Goal: Task Accomplishment & Management: Complete application form

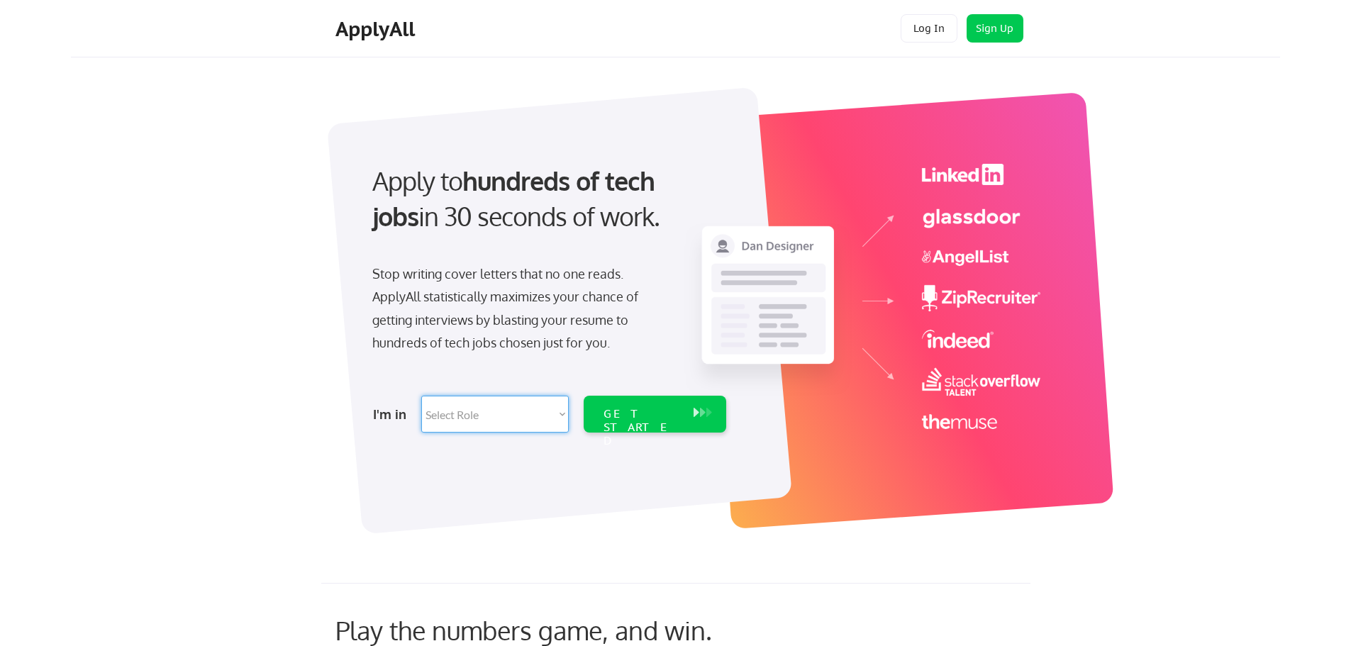
click at [479, 411] on select "Select Role Software Engineering Product Management Customer Success Sales UI/U…" at bounding box center [495, 414] width 148 height 37
select select ""product""
click at [421, 396] on select "Select Role Software Engineering Product Management Customer Success Sales UI/U…" at bounding box center [495, 414] width 148 height 37
select select ""product""
click at [650, 416] on div "GET STARTED" at bounding box center [642, 427] width 76 height 41
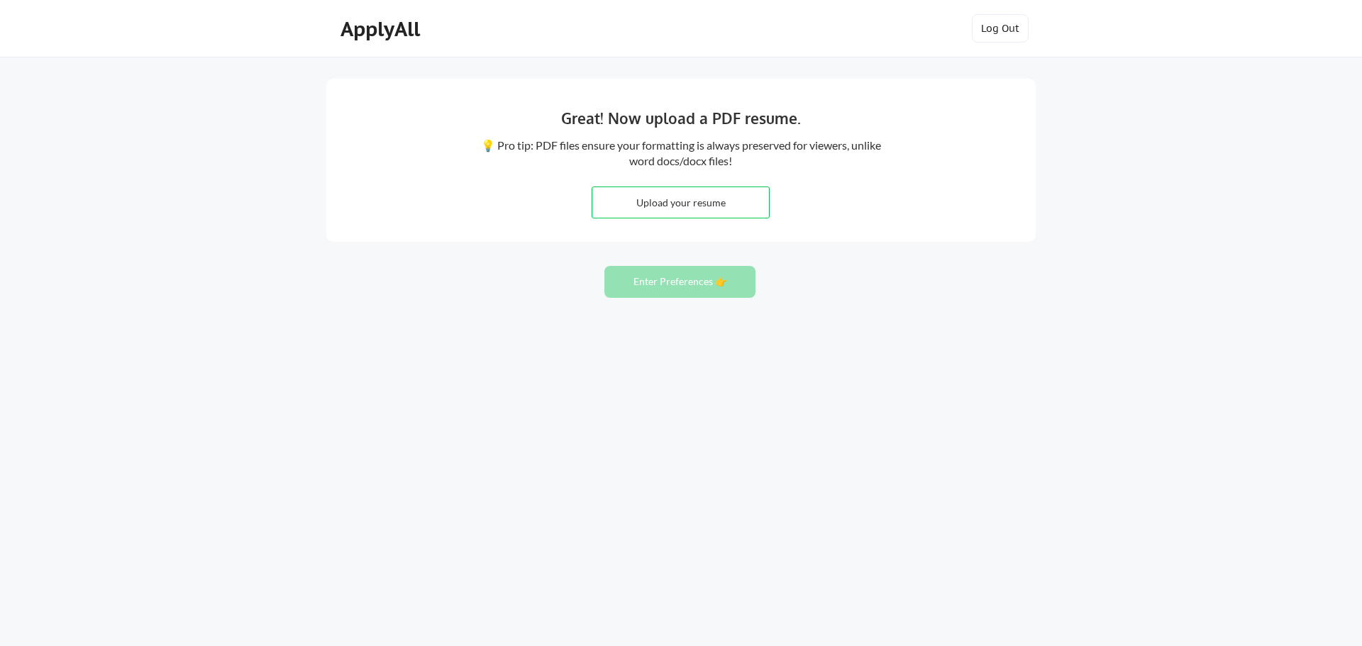
click at [718, 199] on input "file" at bounding box center [680, 202] width 177 height 30
click at [634, 202] on input "file" at bounding box center [680, 202] width 177 height 30
click at [667, 201] on input "file" at bounding box center [680, 202] width 177 height 30
type input "C:\fakepath\BURCHAM_Resume_10152025.pdf"
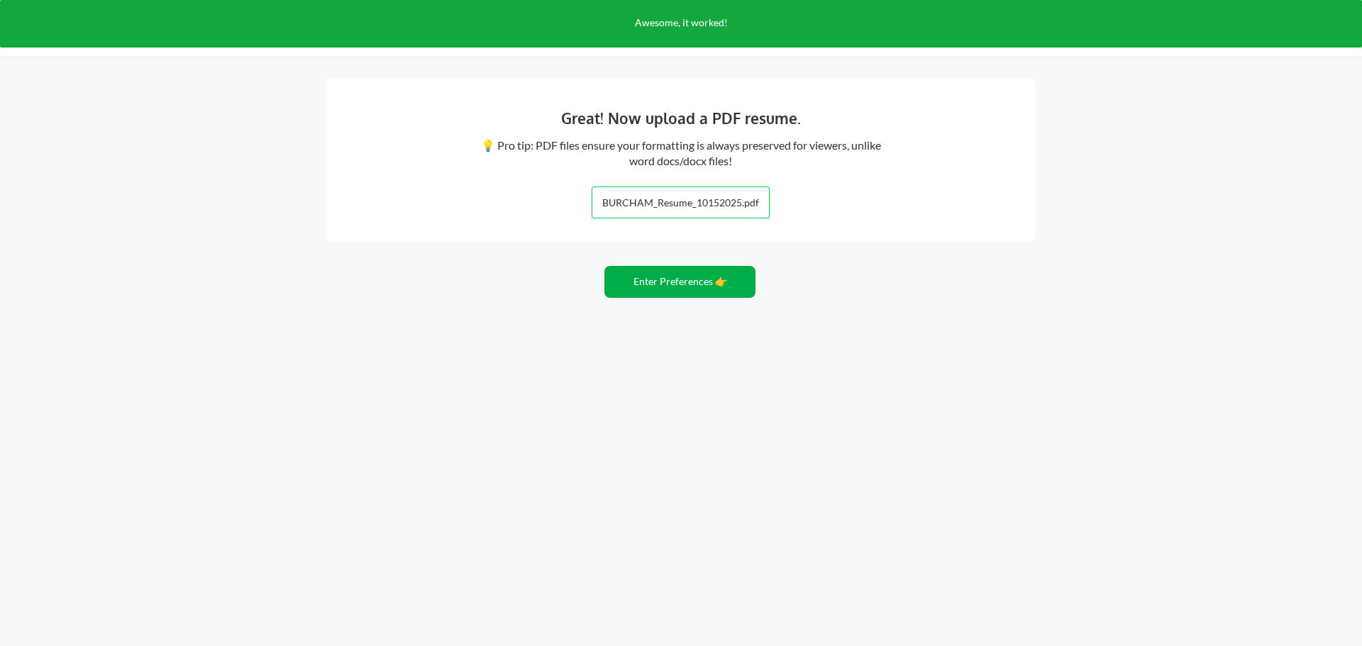
click at [696, 286] on button "Enter Preferences 👉" at bounding box center [679, 282] width 151 height 32
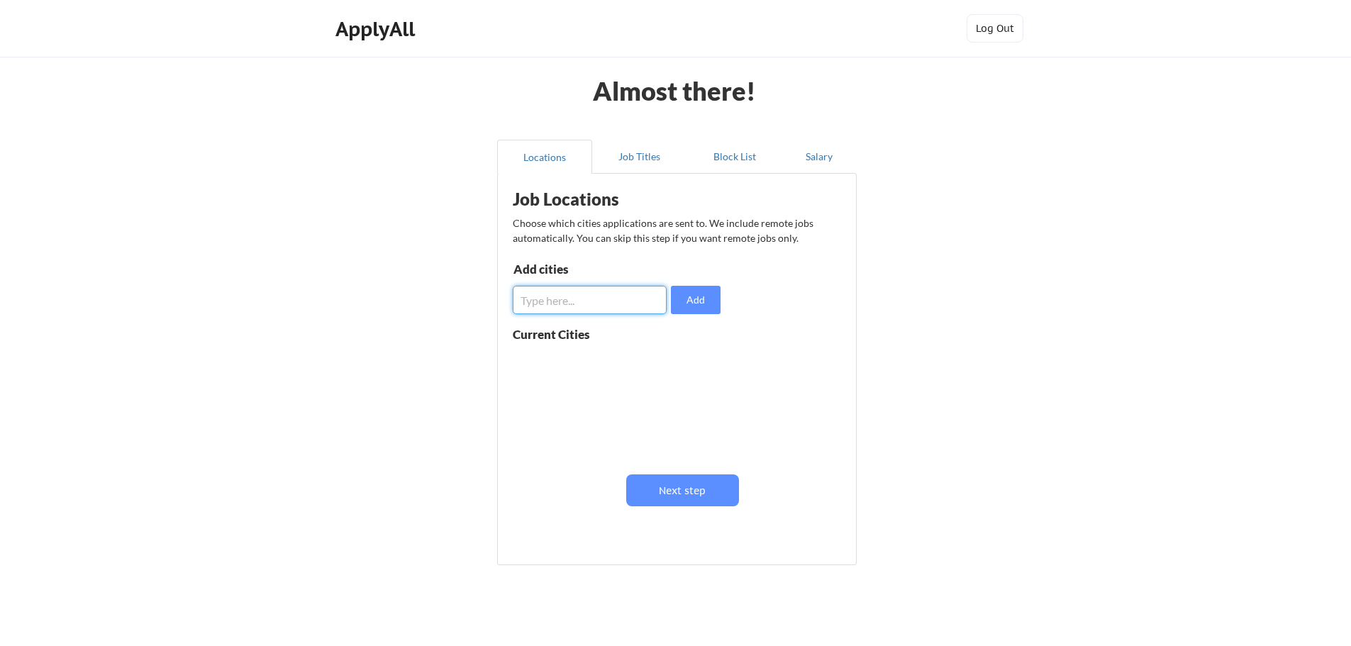
click at [601, 305] on input "input" at bounding box center [590, 300] width 154 height 28
click at [615, 260] on div "Job Locations Choose which cities applications are sent to. We include remote j…" at bounding box center [680, 364] width 350 height 367
click at [552, 303] on input "input" at bounding box center [590, 300] width 154 height 28
click at [584, 258] on div "Job Locations Choose which cities applications are sent to. We include remote j…" at bounding box center [680, 364] width 350 height 367
click at [586, 300] on input "input" at bounding box center [590, 300] width 154 height 28
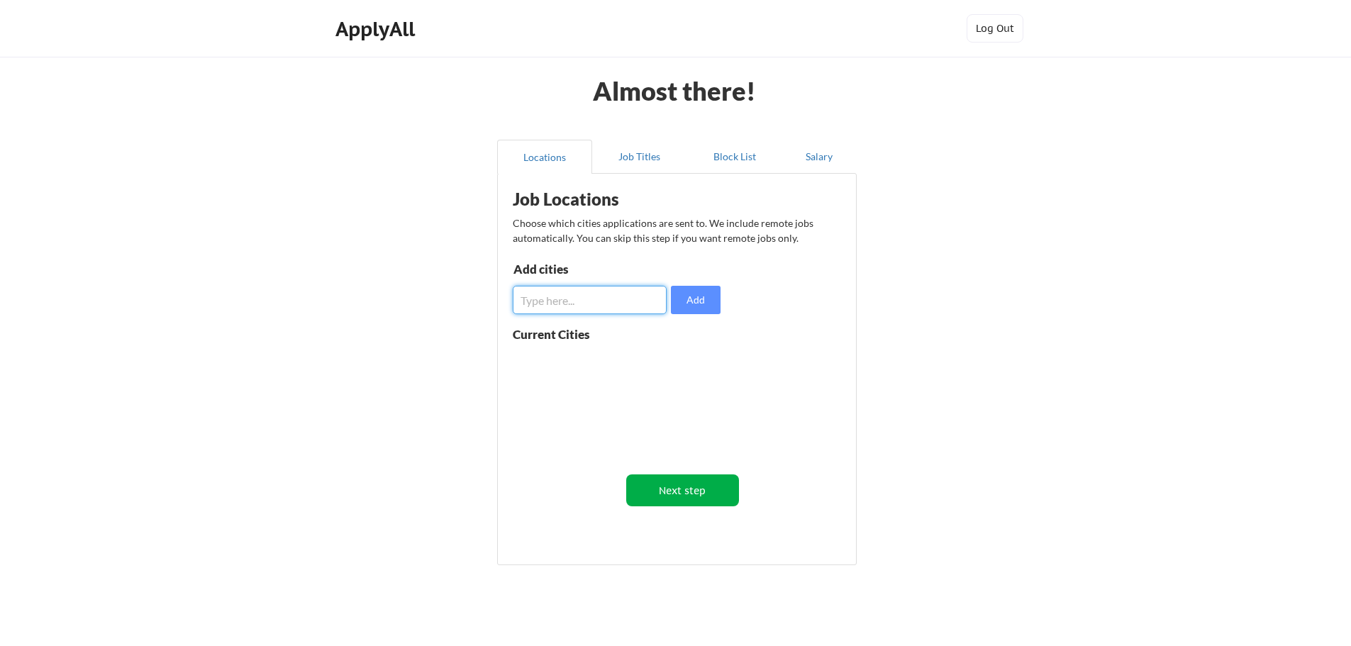
click at [661, 491] on button "Next step" at bounding box center [682, 490] width 113 height 32
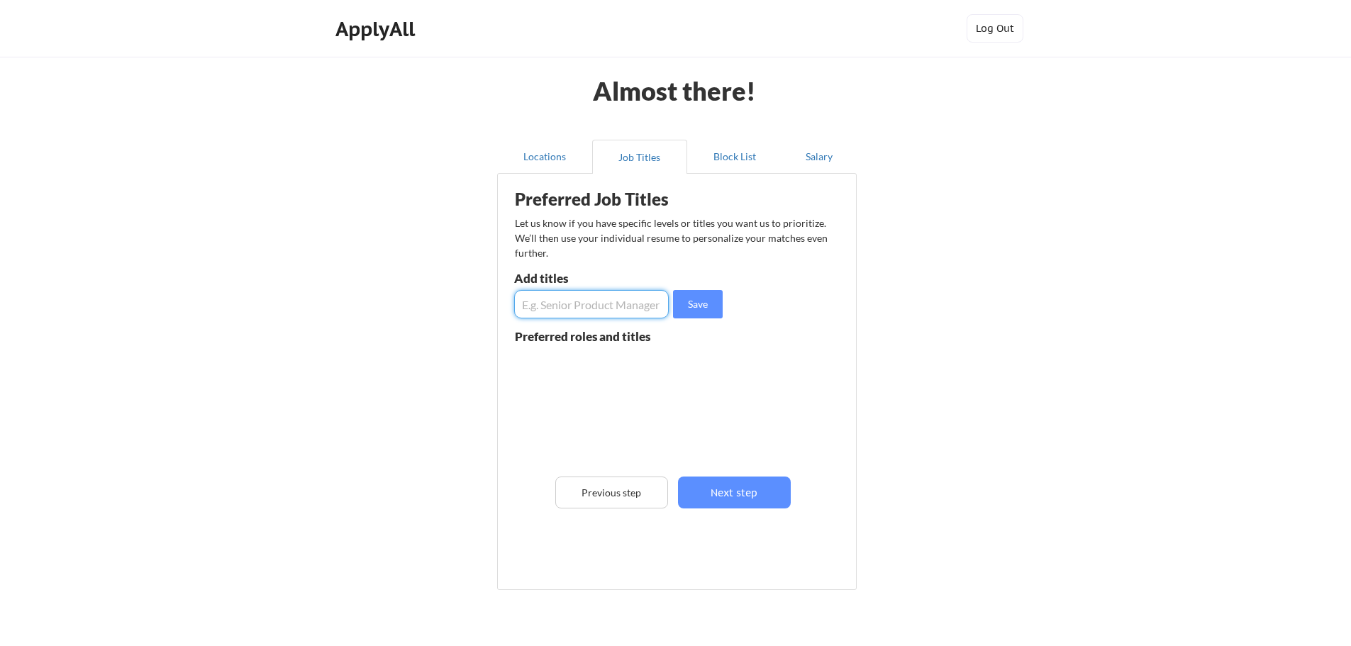
click at [560, 314] on input "input" at bounding box center [591, 304] width 155 height 28
type input "Senior Product Manager"
click at [687, 309] on button "Save" at bounding box center [698, 304] width 50 height 28
click at [589, 309] on input "input" at bounding box center [591, 304] width 155 height 28
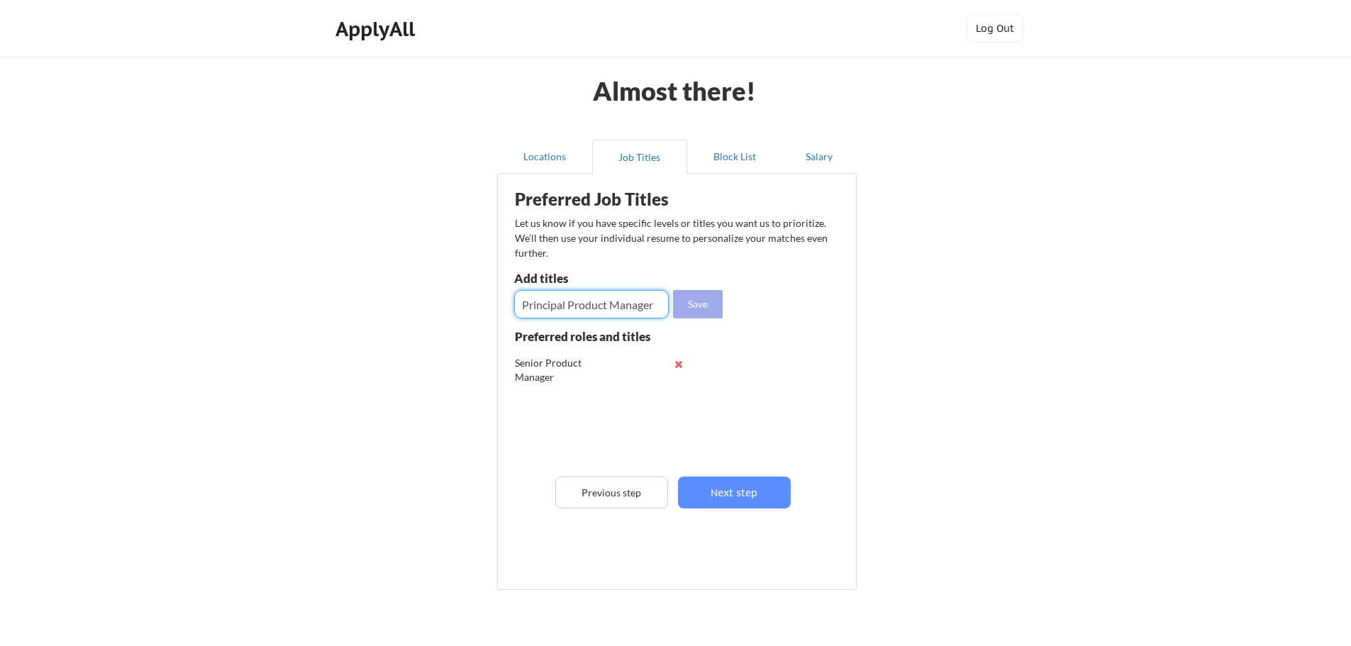
type input "Principal Product Manager"
click at [709, 301] on button "Save" at bounding box center [698, 304] width 50 height 28
click at [597, 302] on input "input" at bounding box center [591, 304] width 155 height 28
type input "Head of AI"
click at [688, 300] on button "Save" at bounding box center [698, 304] width 50 height 28
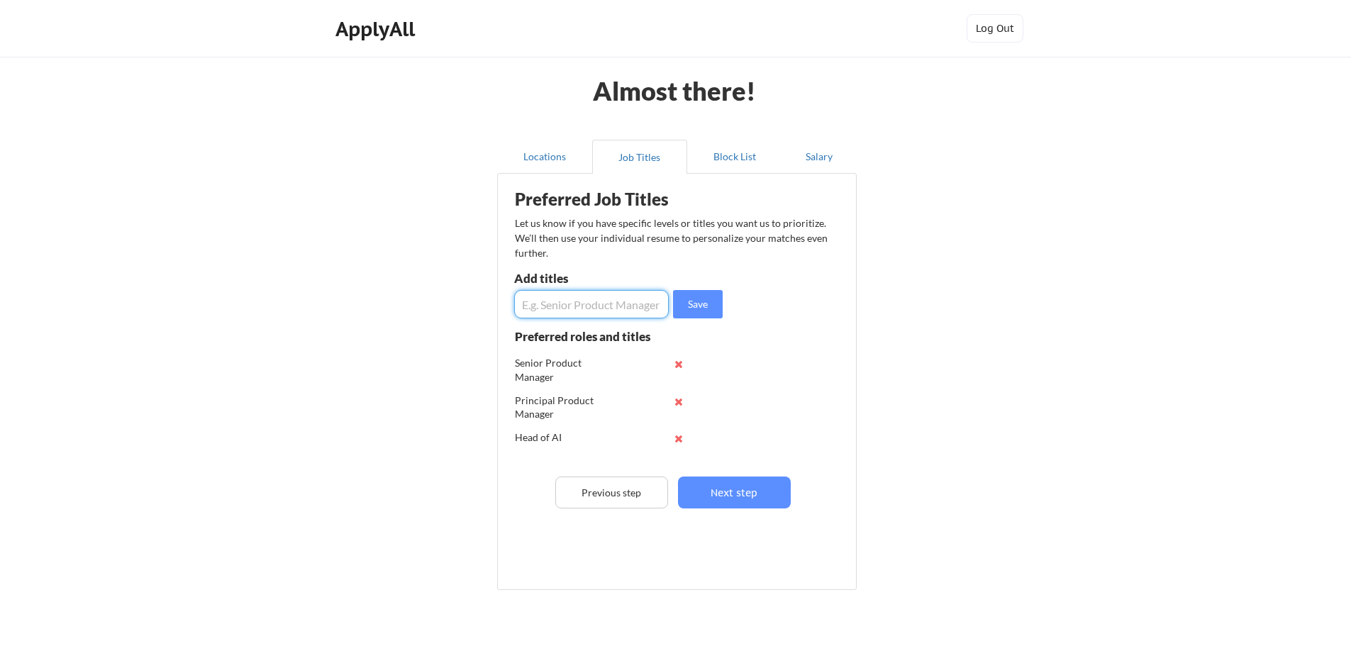
click at [609, 305] on input "input" at bounding box center [591, 304] width 155 height 28
type input "P"
type input "Head of Payments"
click at [714, 306] on button "Save" at bounding box center [698, 304] width 50 height 28
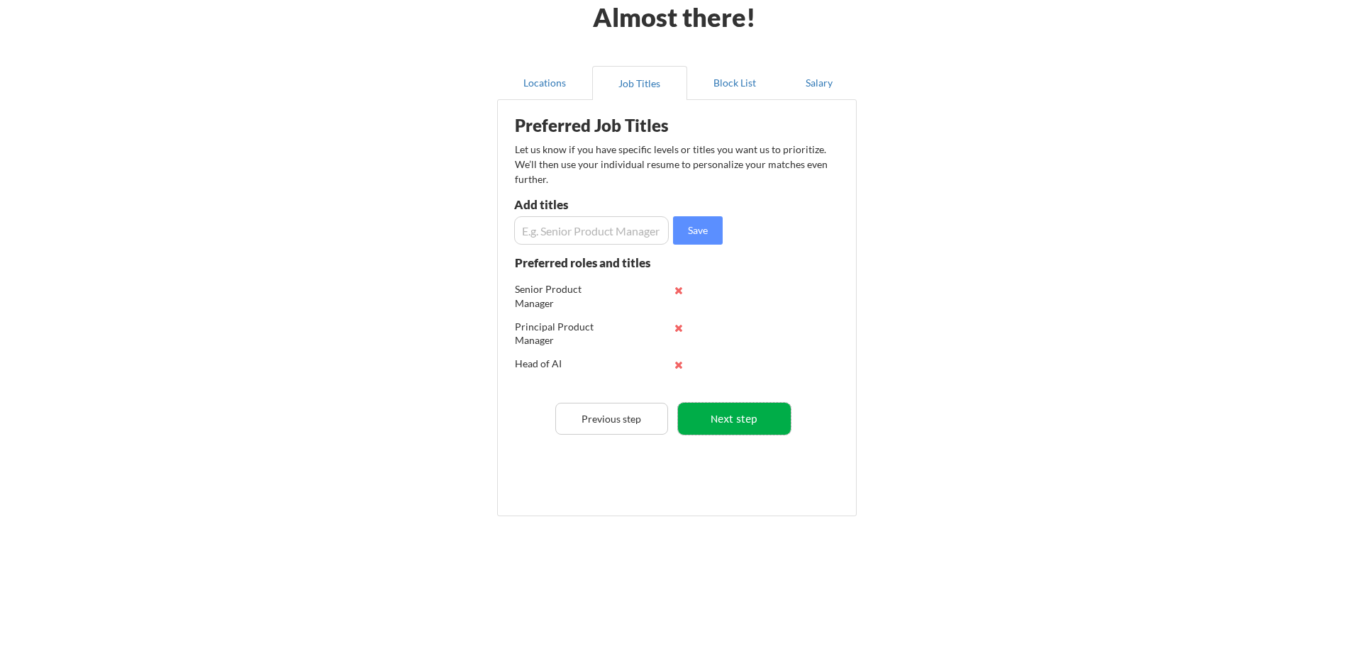
click at [743, 429] on button "Next step" at bounding box center [734, 419] width 113 height 32
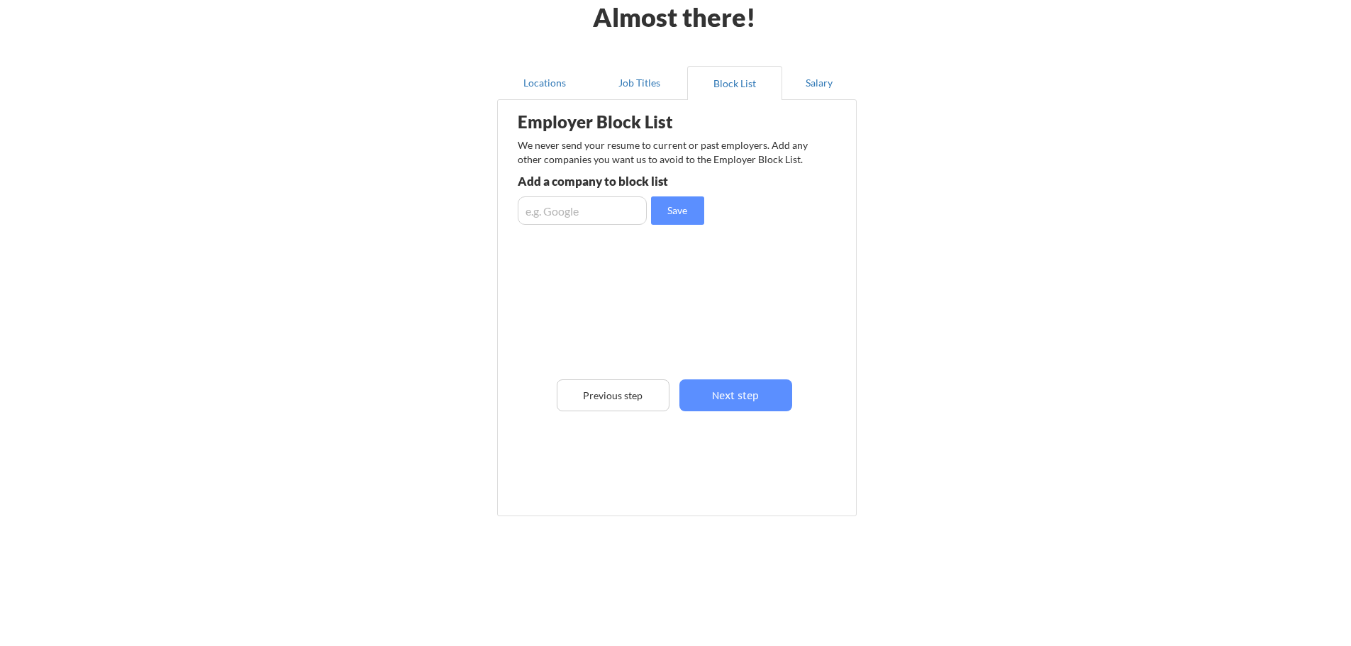
click at [723, 389] on button "Next step" at bounding box center [735, 395] width 113 height 32
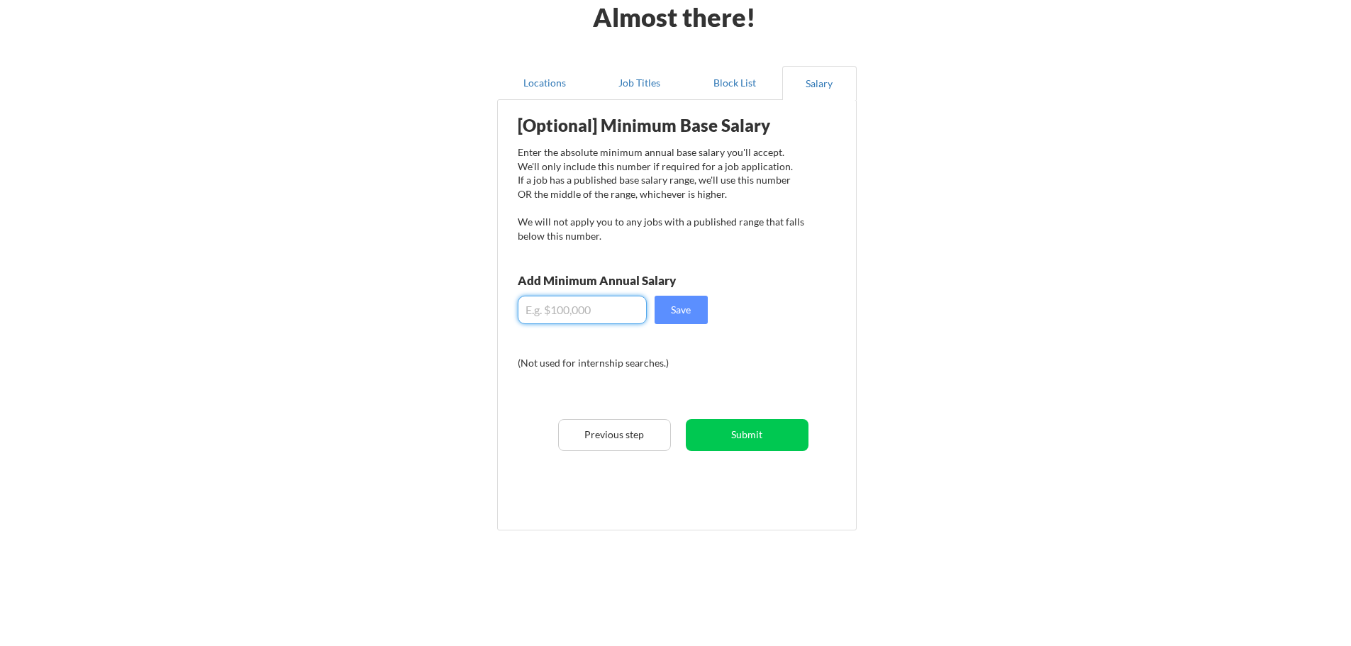
click at [567, 307] on input "input" at bounding box center [582, 310] width 129 height 28
type input "$160,000"
click at [672, 314] on button "Save" at bounding box center [681, 310] width 53 height 28
click at [762, 428] on button "Submit" at bounding box center [747, 435] width 123 height 32
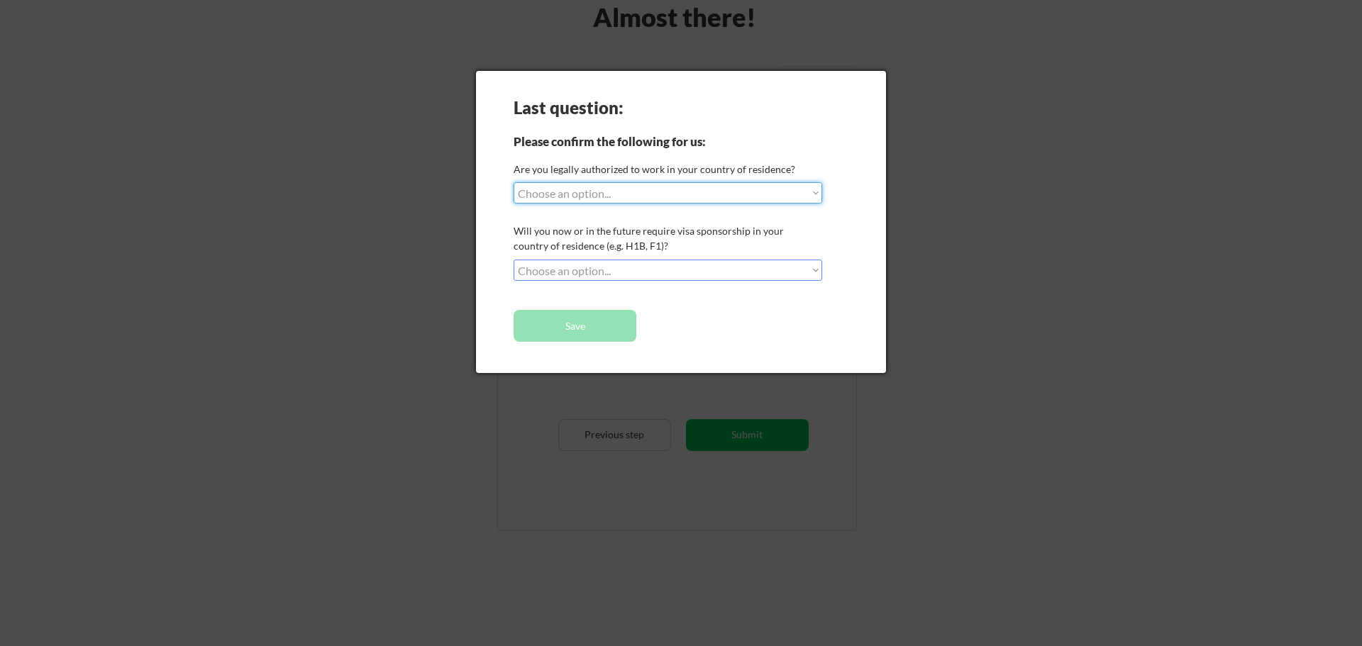
click at [564, 199] on select "Choose an option... Yes, I am a US Citizen Yes, I am a Canadian Citizen Yes, I …" at bounding box center [668, 192] width 309 height 21
select select ""yes__i_am_a_us_citizen""
click at [514, 182] on select "Choose an option... Yes, I am a US Citizen Yes, I am a Canadian Citizen Yes, I …" at bounding box center [668, 192] width 309 height 21
click at [548, 273] on select "Choose an option... No, I will not need sponsorship Yes, I will need sponsorship" at bounding box center [668, 270] width 309 height 21
select select ""no__i_will_not_need_sponsorship""
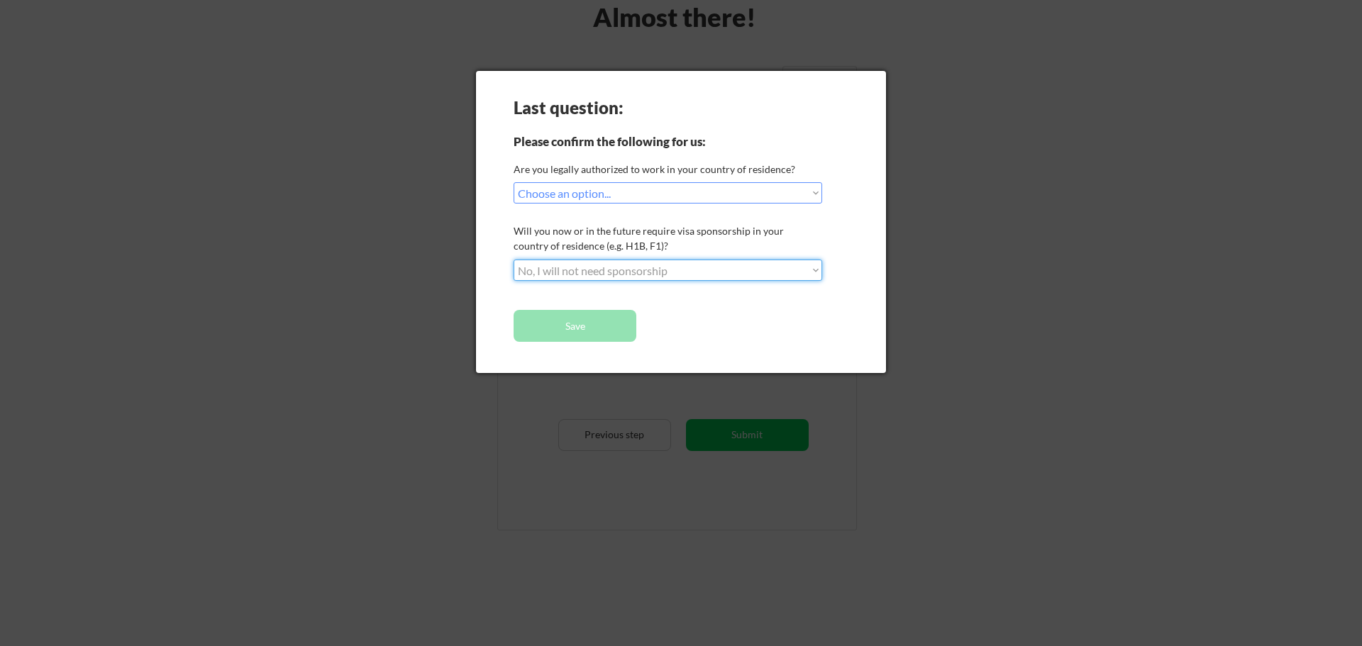
click at [514, 260] on select "Choose an option... No, I will not need sponsorship Yes, I will need sponsorship" at bounding box center [668, 270] width 309 height 21
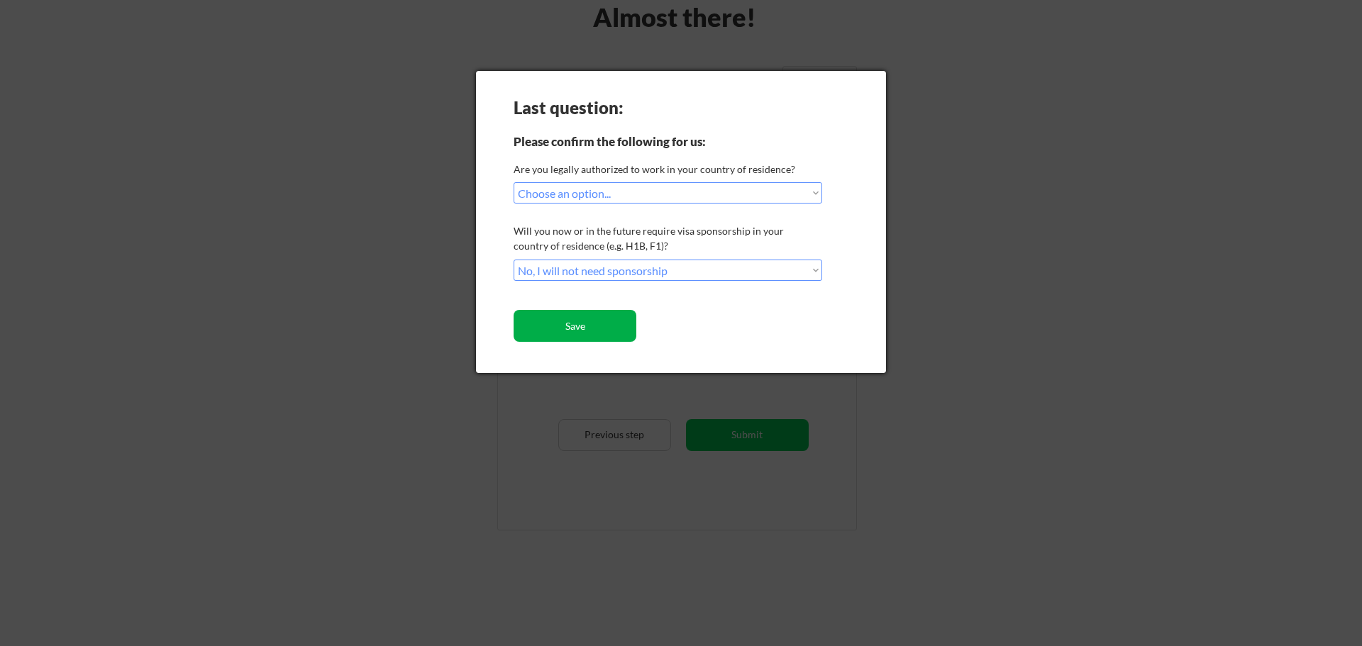
drag, startPoint x: 574, startPoint y: 331, endPoint x: 522, endPoint y: 321, distance: 53.4
click at [573, 331] on button "Save" at bounding box center [575, 326] width 123 height 32
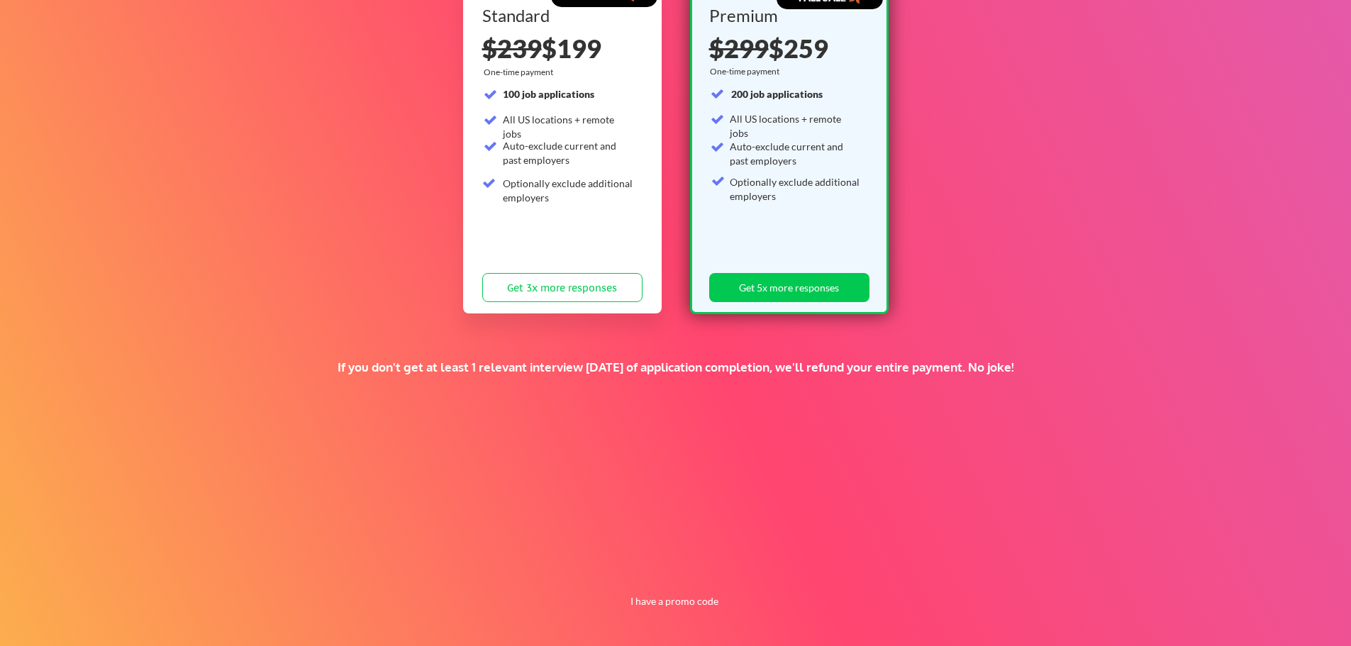
scroll to position [44, 0]
